Goal: Task Accomplishment & Management: Manage account settings

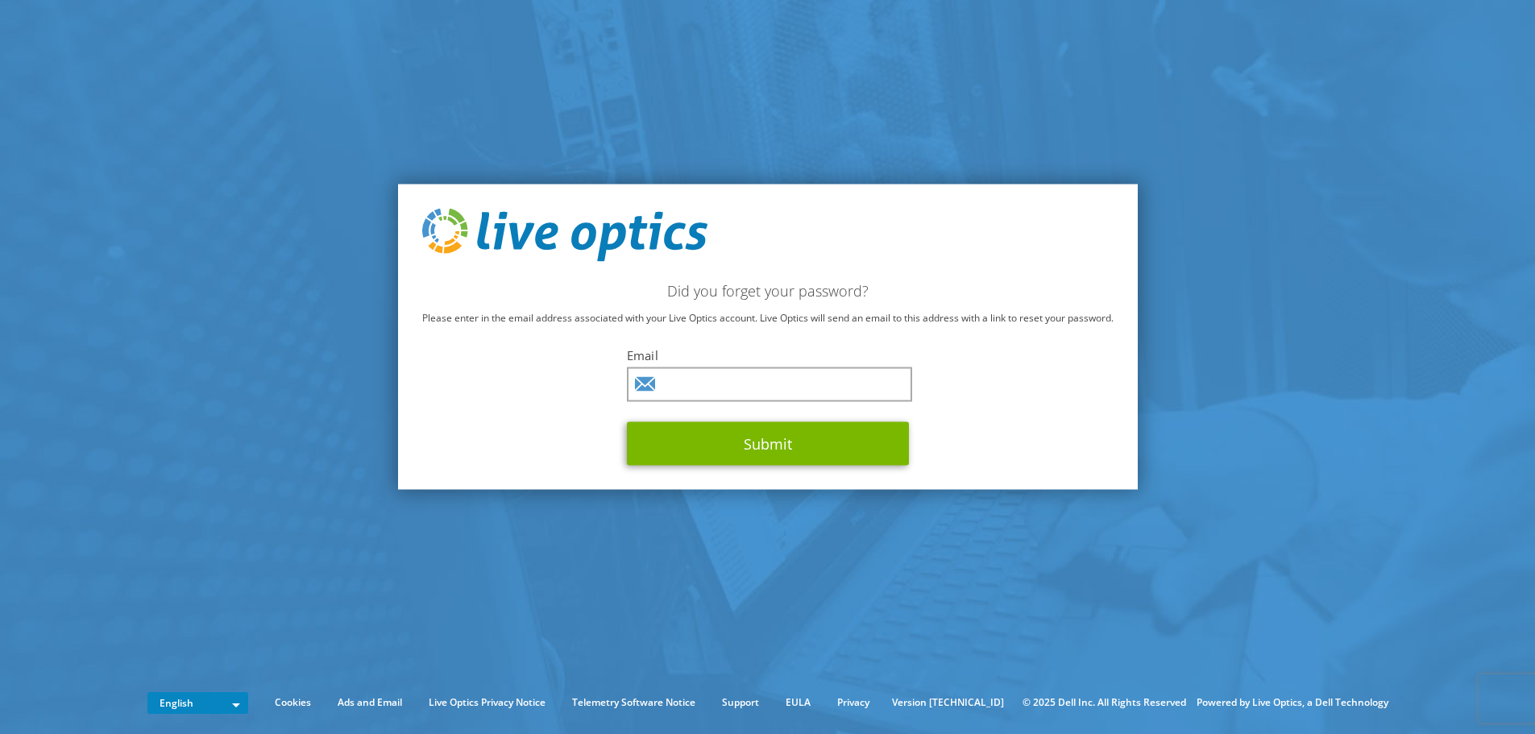
scroll to position [1637, 0]
click at [739, 396] on input "text" at bounding box center [769, 384] width 285 height 35
type input "[EMAIL_ADDRESS][DOMAIN_NAME]"
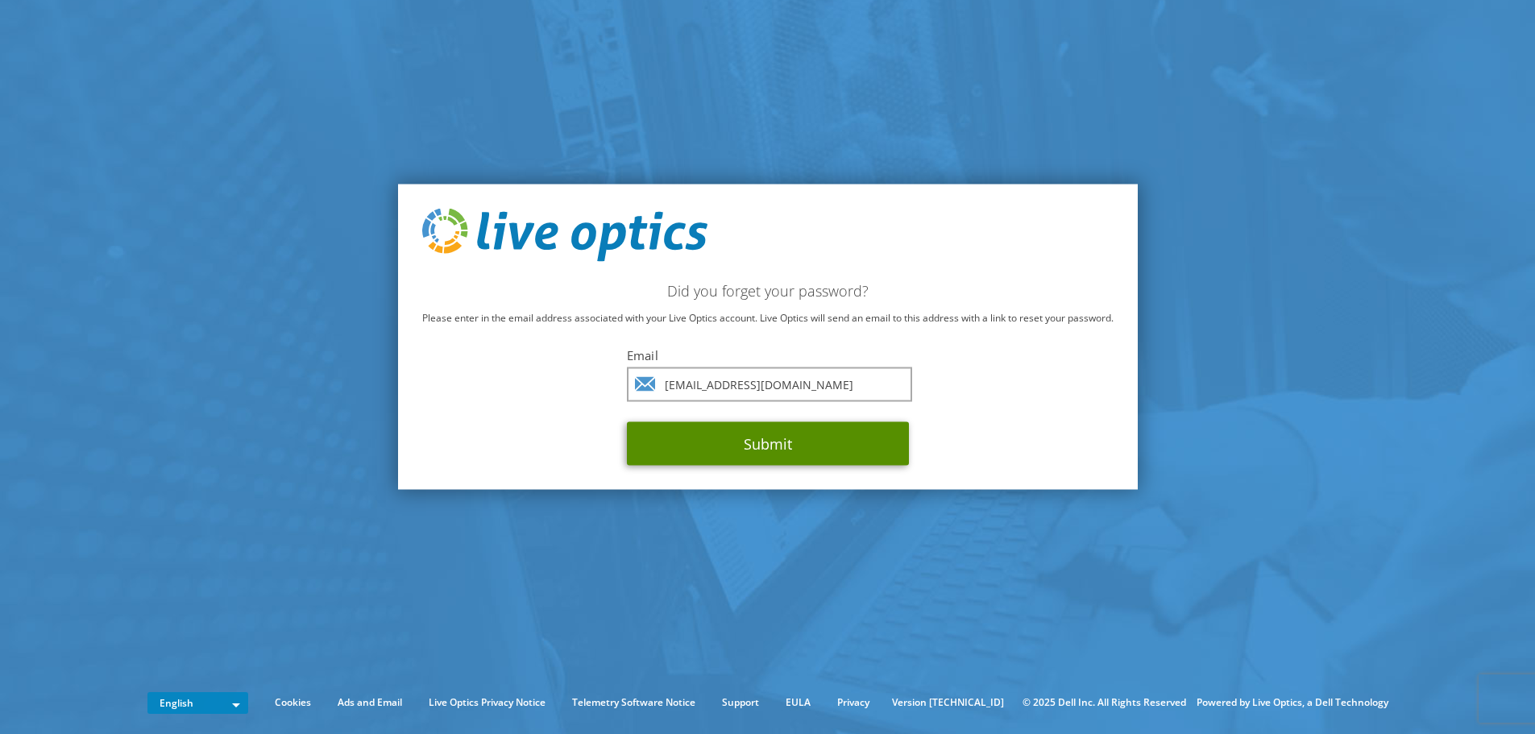
click at [753, 450] on button "Submit" at bounding box center [768, 443] width 282 height 44
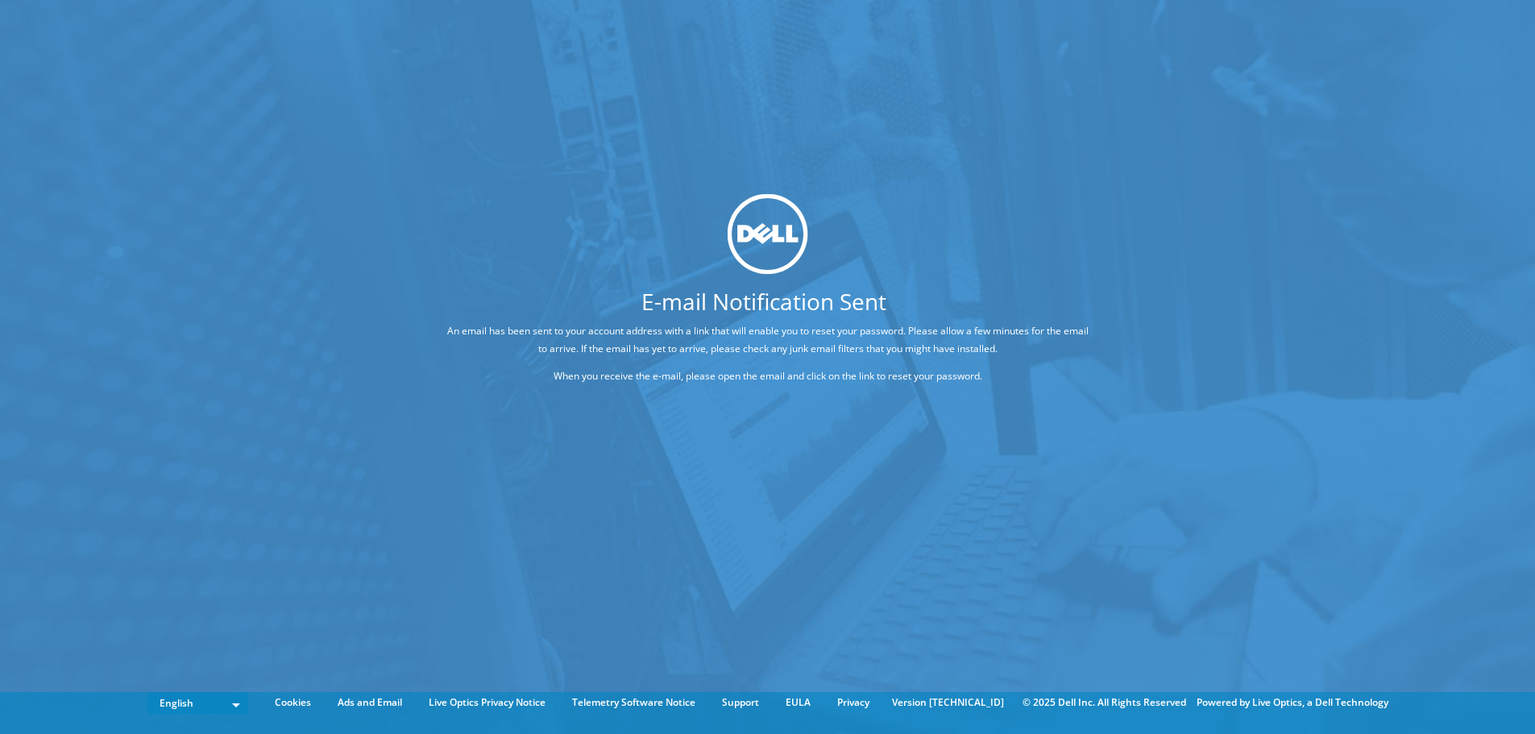
scroll to position [1637, 0]
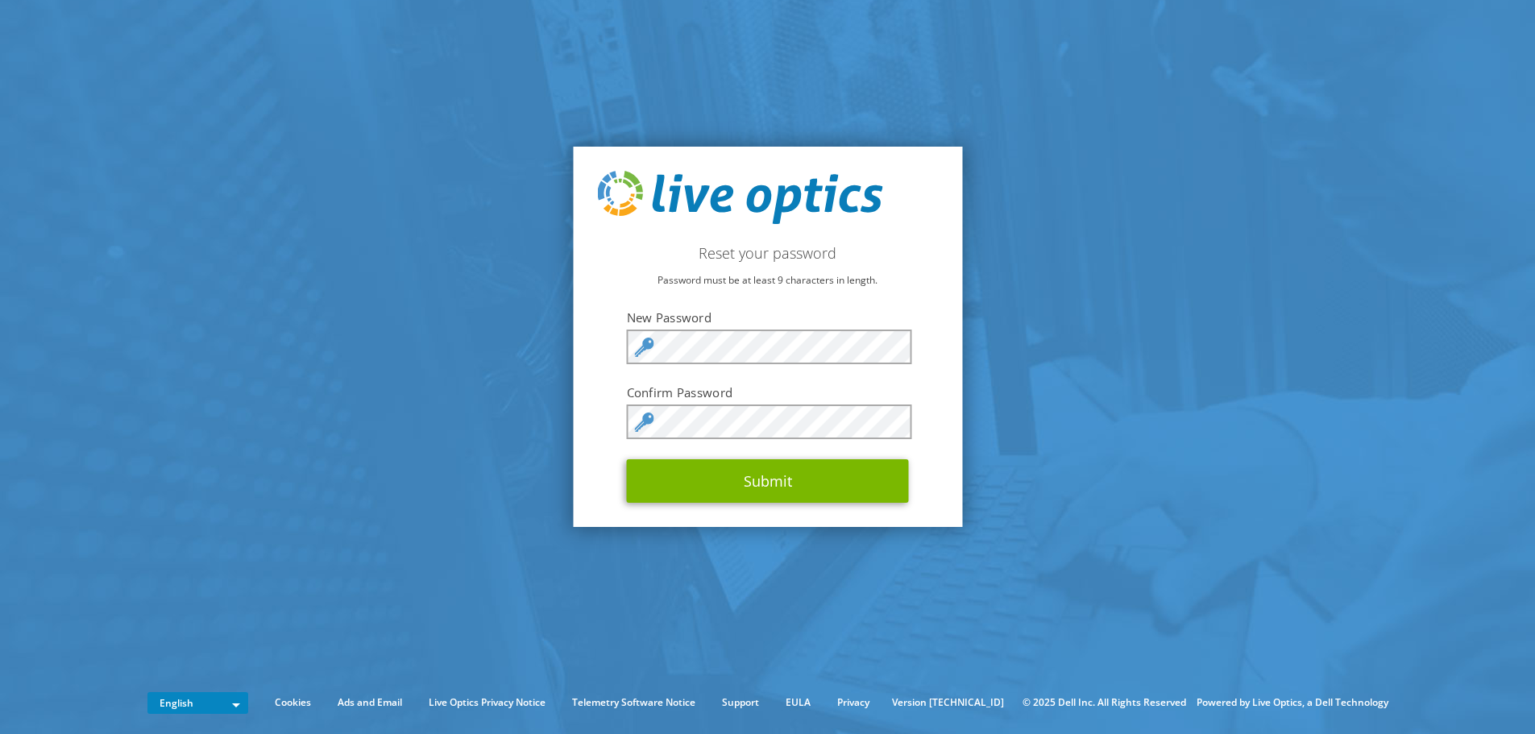
scroll to position [1637, 0]
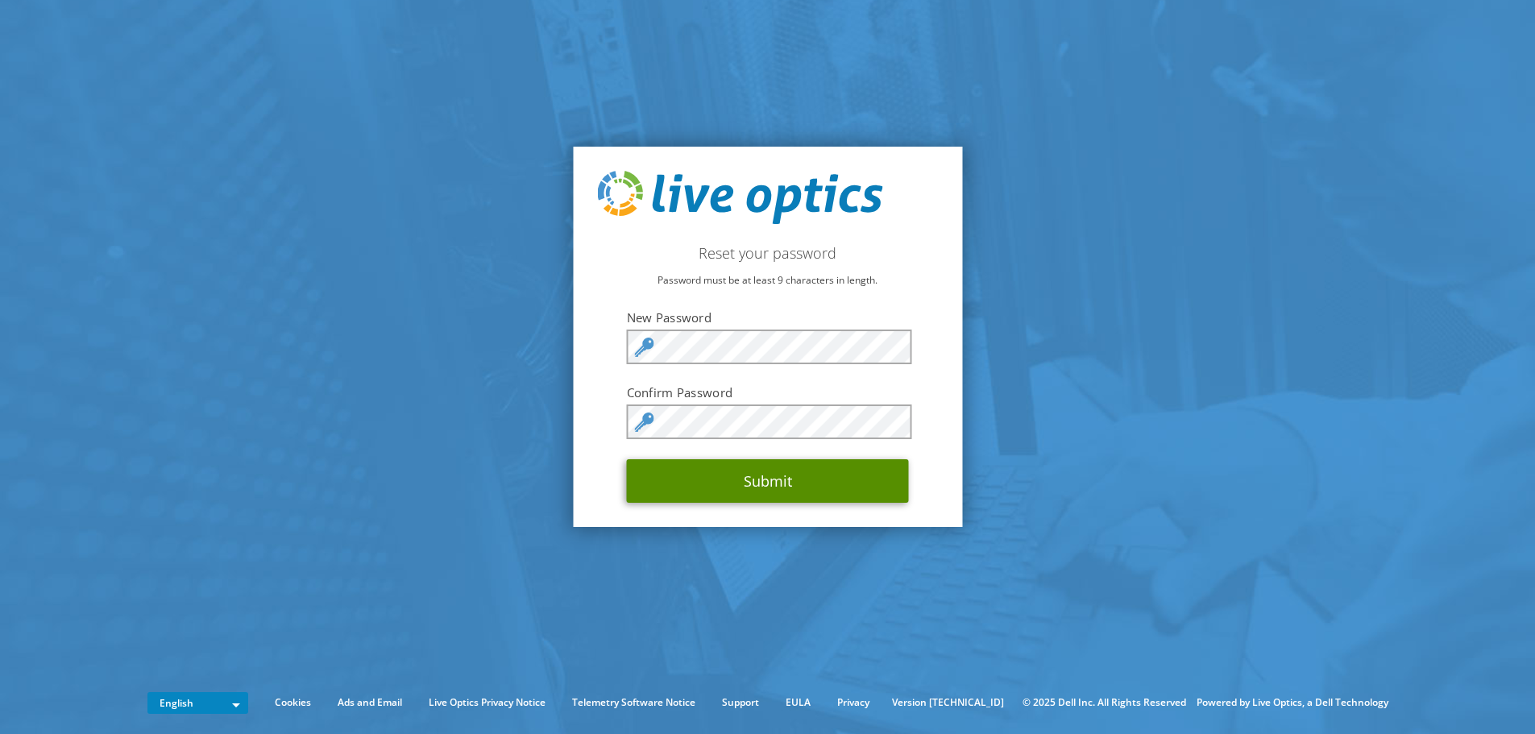
click at [756, 482] on button "Submit" at bounding box center [768, 481] width 282 height 44
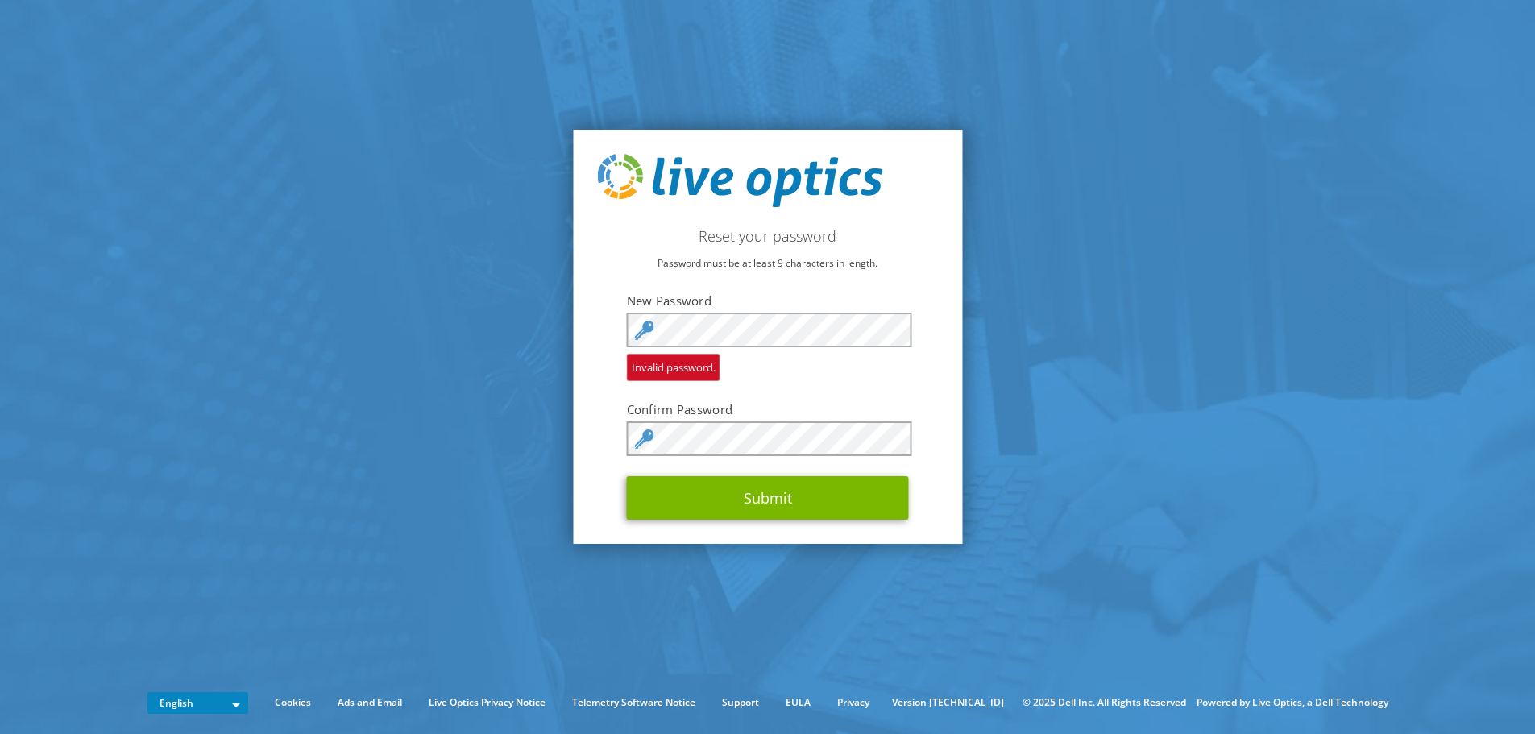
scroll to position [1637, 0]
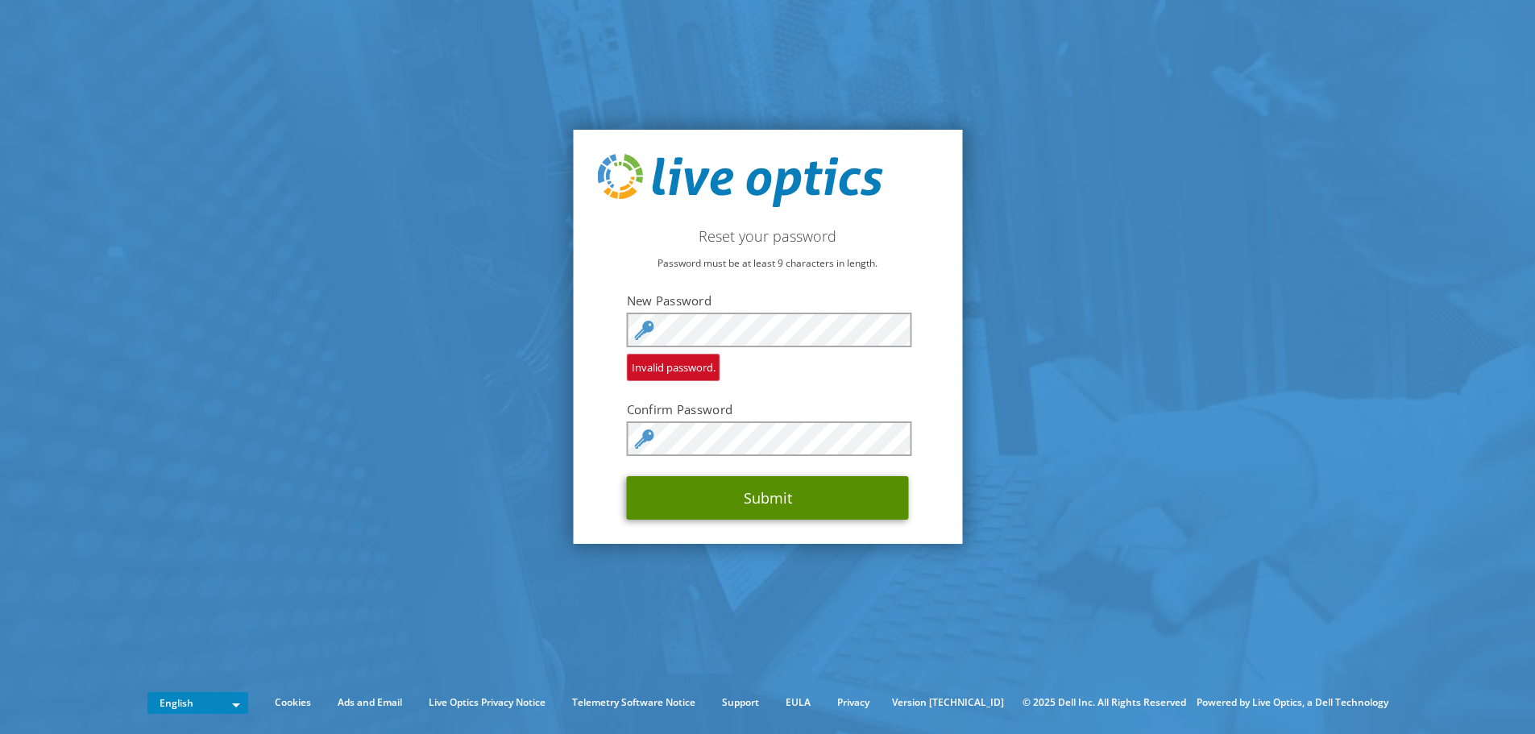
click at [739, 504] on button "Submit" at bounding box center [768, 498] width 282 height 44
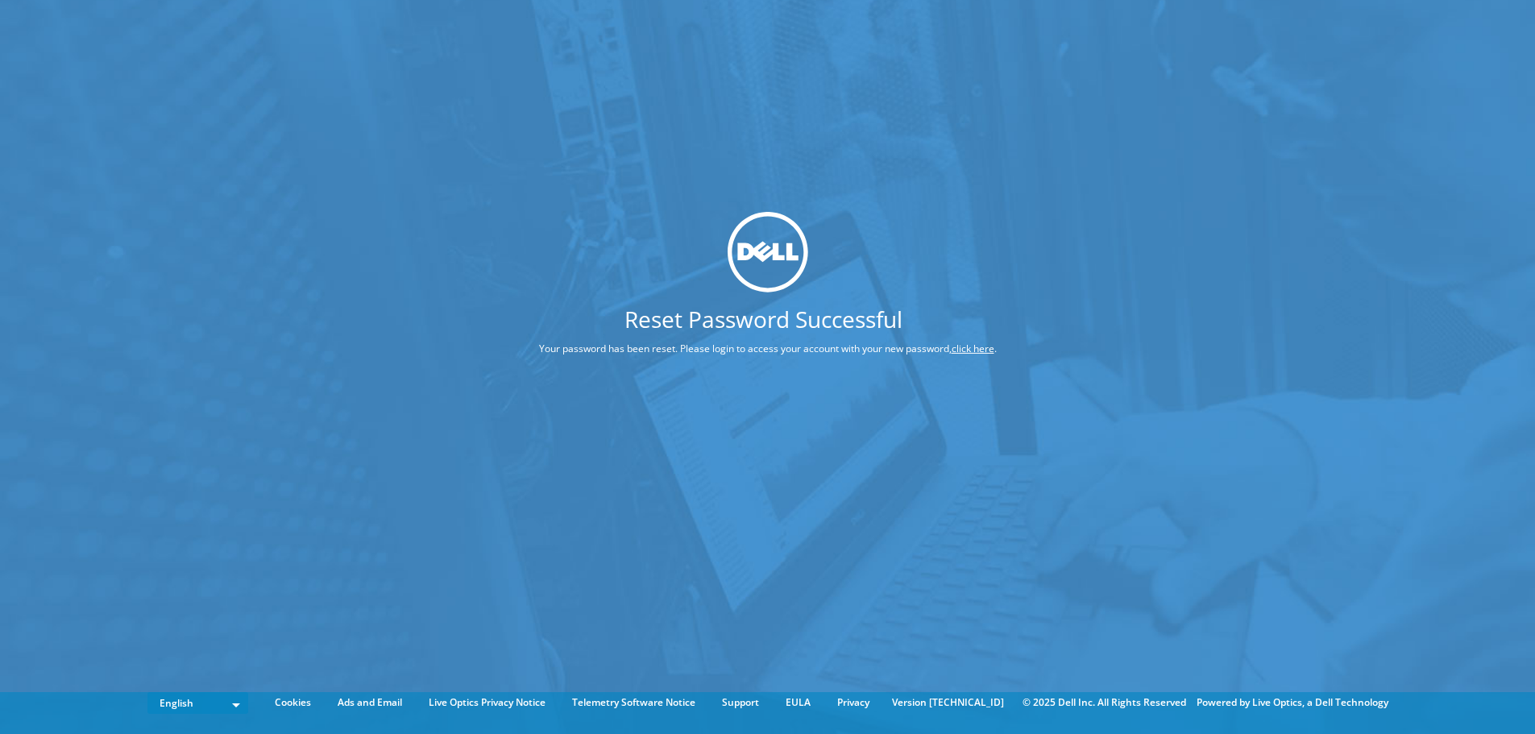
scroll to position [1637, 0]
